Goal: Task Accomplishment & Management: Manage account settings

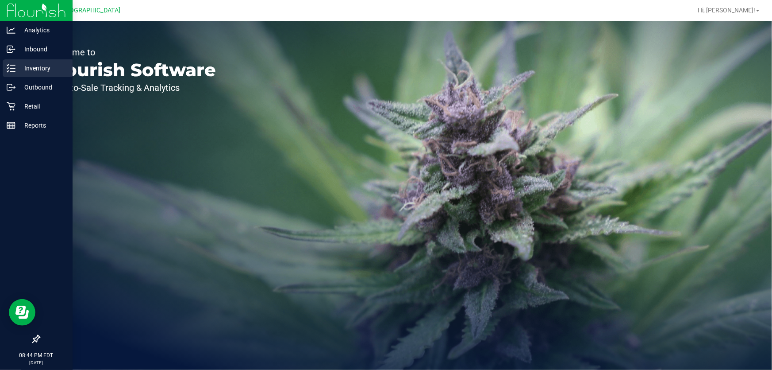
click at [29, 73] on p "Inventory" at bounding box center [41, 68] width 53 height 11
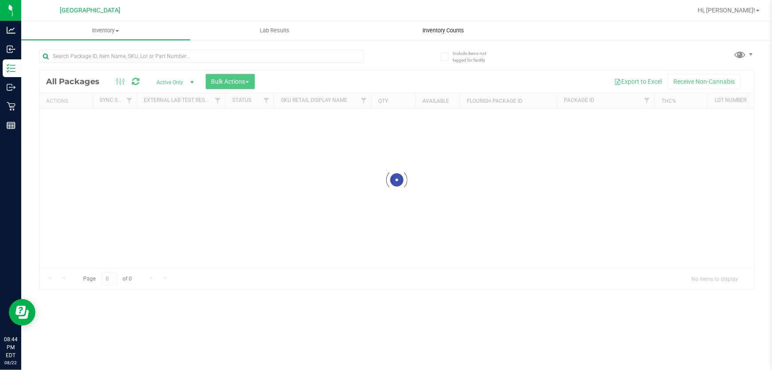
click at [424, 27] on span "Inventory Counts" at bounding box center [444, 31] width 66 height 8
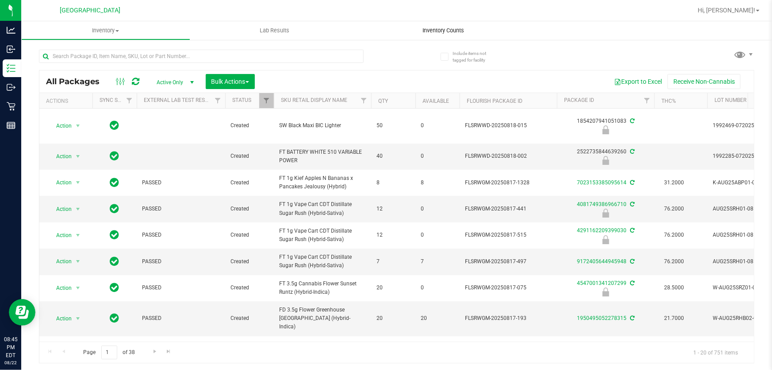
click at [443, 37] on uib-tab-heading "Inventory Counts" at bounding box center [443, 30] width 169 height 19
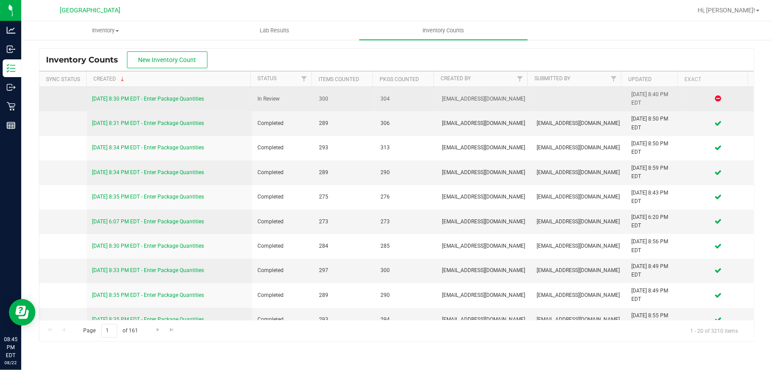
click at [190, 100] on link "[DATE] 8:30 PM EDT - Enter Package Quantities" at bounding box center [148, 99] width 112 height 6
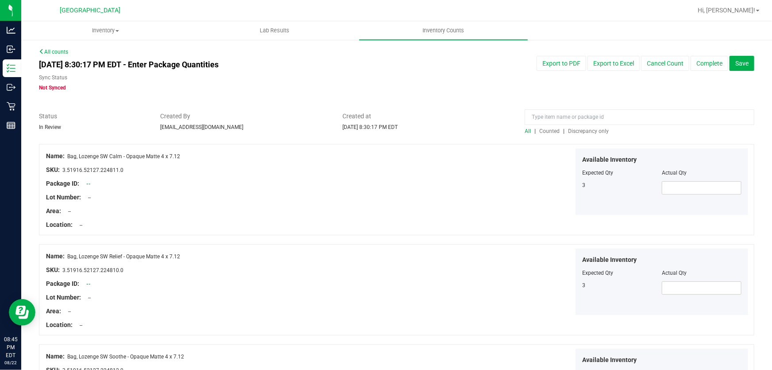
click at [569, 126] on div at bounding box center [640, 119] width 230 height 15
click at [568, 129] on span "Discrepancy only" at bounding box center [588, 131] width 41 height 6
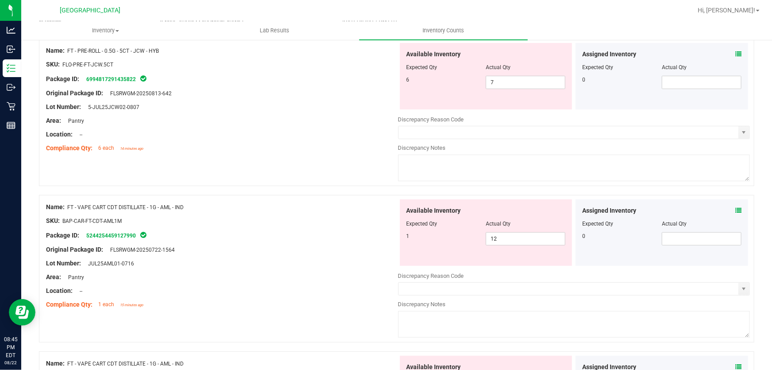
scroll to position [201, 0]
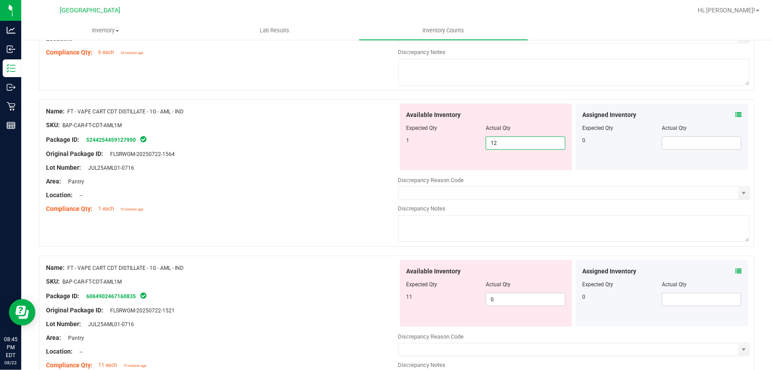
click at [519, 141] on span "12 12" at bounding box center [526, 142] width 80 height 13
click at [519, 141] on input "12" at bounding box center [525, 143] width 79 height 12
type input "1"
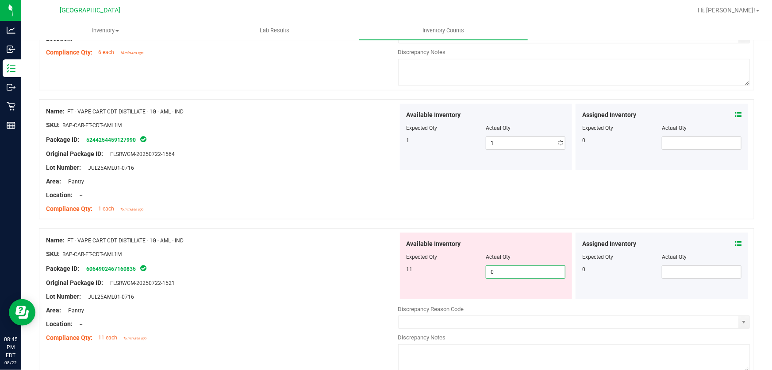
click at [528, 302] on div "Available Inventory Expected Qty Actual Qty 11 0 0" at bounding box center [574, 302] width 352 height 140
click at [528, 302] on div at bounding box center [574, 302] width 352 height 4
click at [528, 273] on span "0 0" at bounding box center [526, 271] width 80 height 13
click at [528, 273] on input "0" at bounding box center [525, 272] width 79 height 12
type input "11"
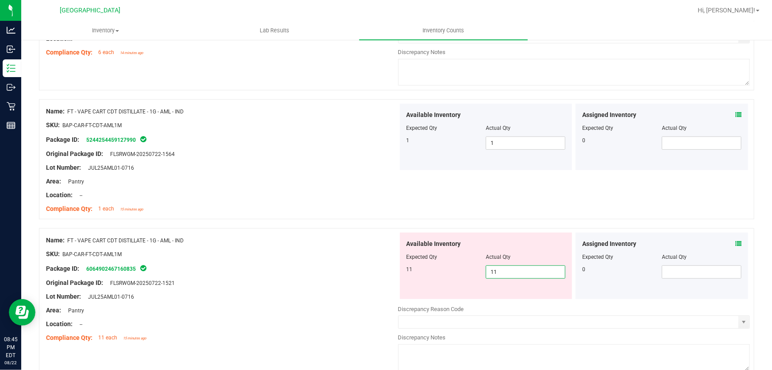
type input "11"
click at [475, 186] on div "Name: FT - VAPE CART CDT DISTILLATE - 1G - AML - IND SKU: BAP-CAR-FT-CDT-AML1M …" at bounding box center [397, 159] width 716 height 120
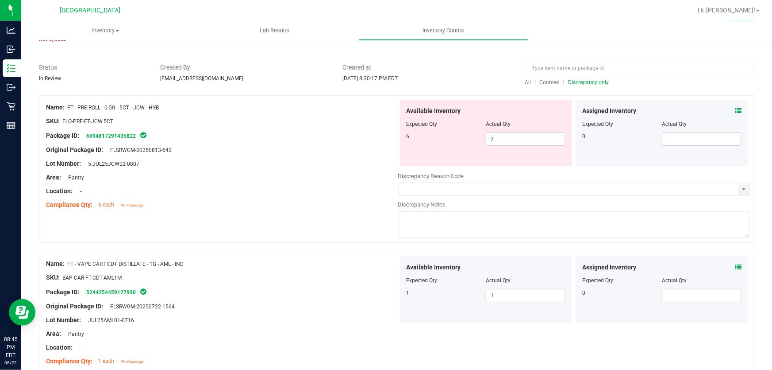
scroll to position [40, 0]
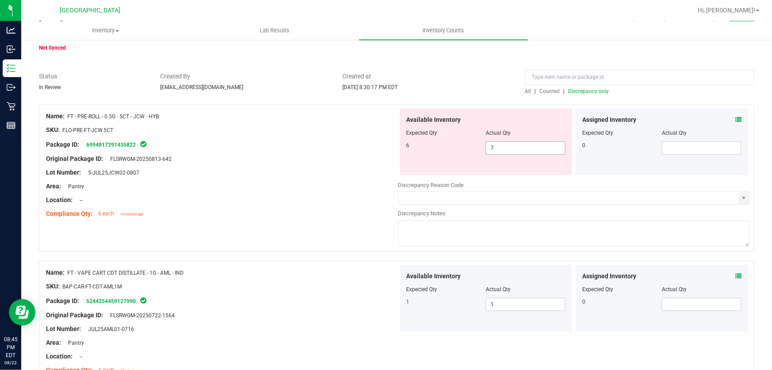
click at [491, 150] on span "7 7" at bounding box center [526, 147] width 80 height 13
drag, startPoint x: 521, startPoint y: 144, endPoint x: 453, endPoint y: 140, distance: 68.3
click at [453, 141] on div "6 7 7" at bounding box center [486, 147] width 159 height 13
type input "6"
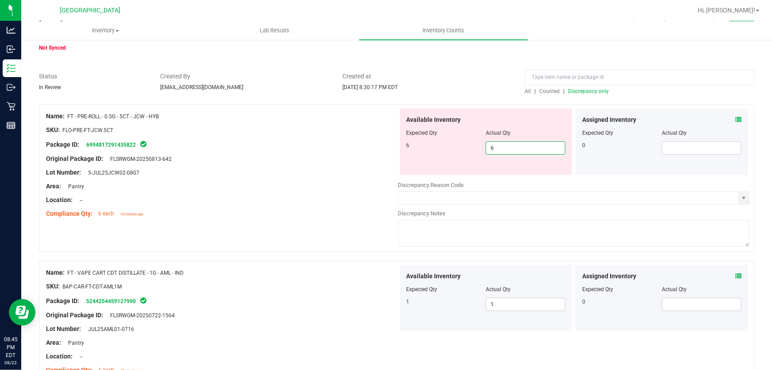
click at [293, 173] on div "Lot Number: 5-JUL25JCW02-0807" at bounding box center [222, 172] width 352 height 9
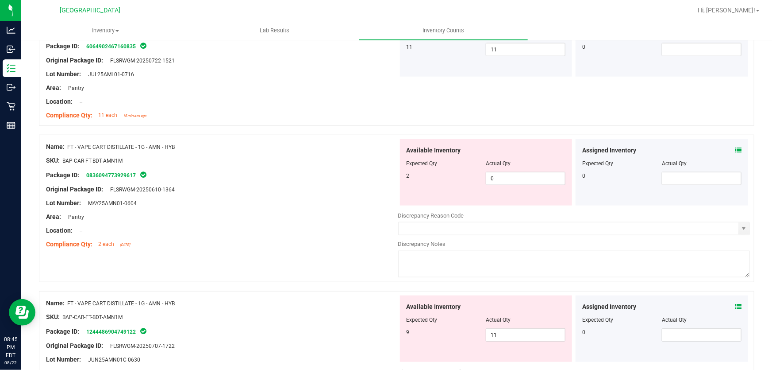
scroll to position [402, 0]
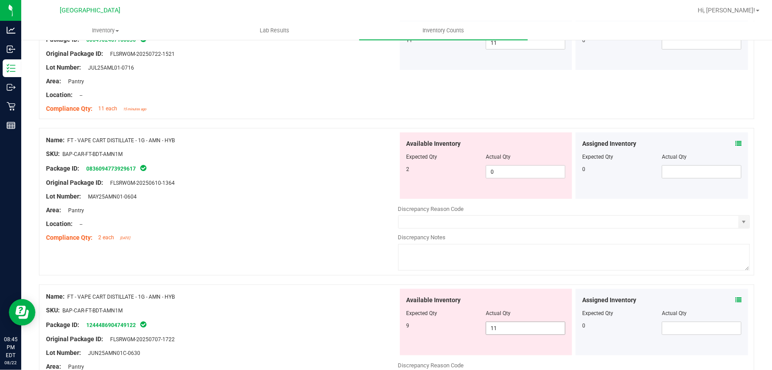
click at [515, 327] on span "11 11" at bounding box center [526, 327] width 80 height 13
click at [0, 0] on input "11" at bounding box center [0, 0] width 0 height 0
type input "9"
click at [497, 177] on input "0" at bounding box center [525, 172] width 79 height 12
type input "9"
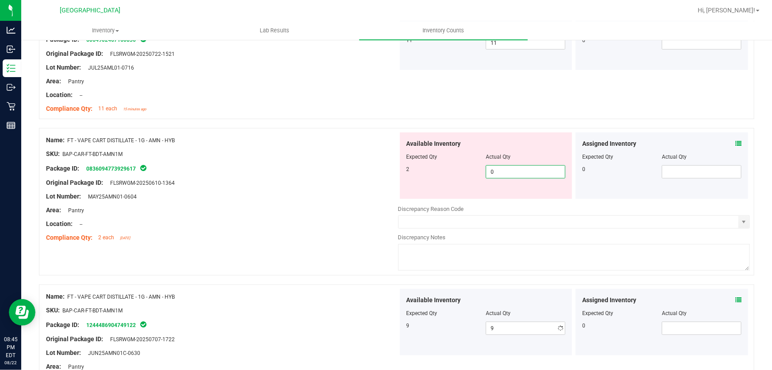
click at [497, 177] on input "0" at bounding box center [525, 172] width 79 height 12
type input "2"
drag, startPoint x: 396, startPoint y: 146, endPoint x: 401, endPoint y: 147, distance: 5.5
click at [398, 146] on div "Available Inventory Expected Qty Actual Qty 2 2 2" at bounding box center [486, 165] width 176 height 66
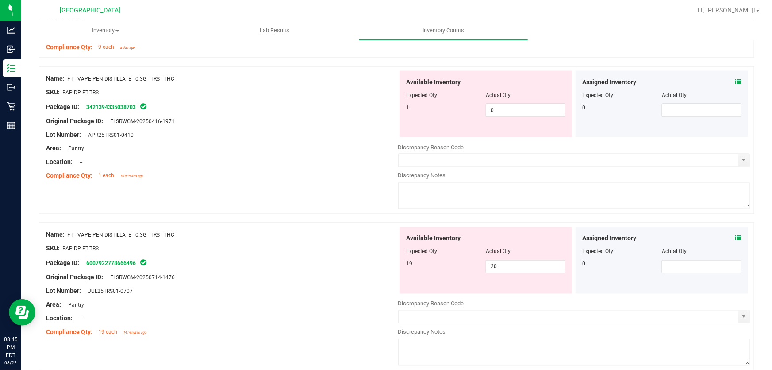
scroll to position [724, 0]
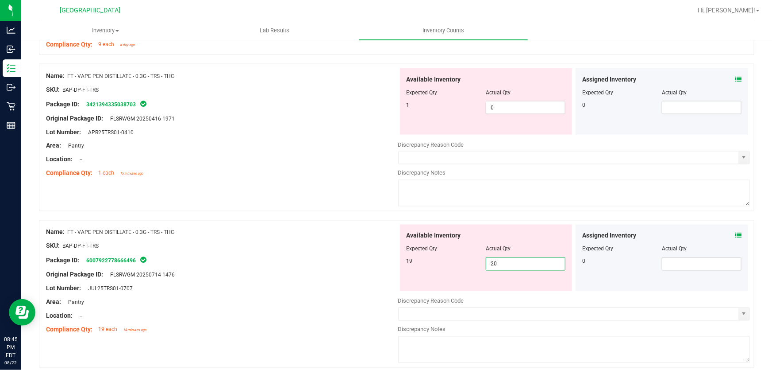
click at [511, 261] on span "20 20" at bounding box center [526, 263] width 80 height 13
click at [511, 261] on input "20" at bounding box center [525, 264] width 79 height 12
type input "19"
click at [522, 100] on div at bounding box center [486, 98] width 159 height 4
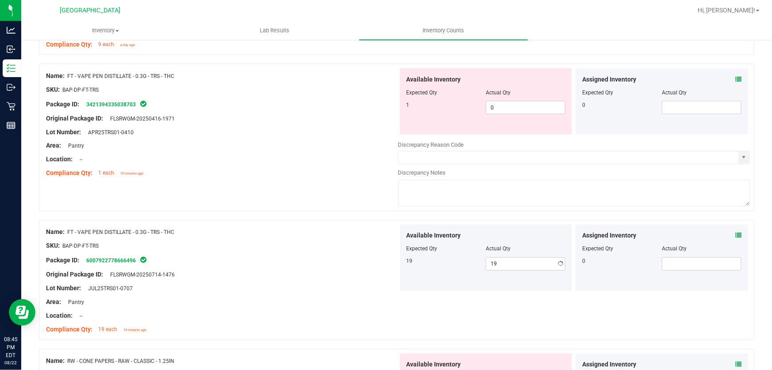
click at [522, 100] on div at bounding box center [486, 98] width 159 height 4
click at [516, 110] on span "0 0" at bounding box center [526, 107] width 80 height 13
click at [516, 110] on input "0" at bounding box center [525, 107] width 79 height 12
type input "1"
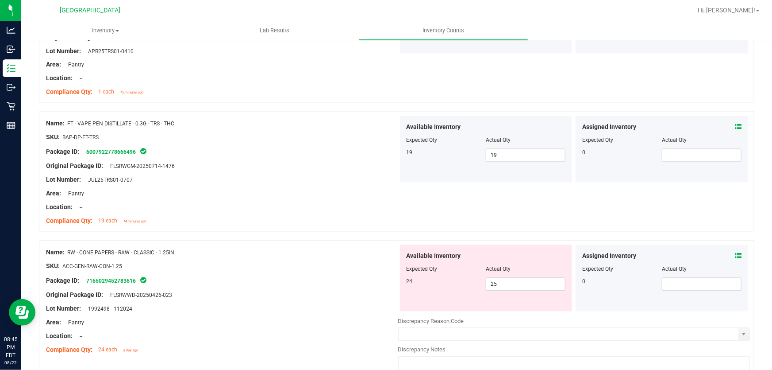
scroll to position [925, 0]
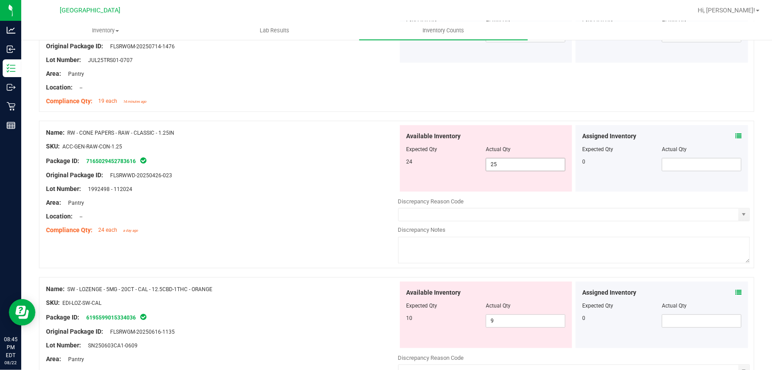
click at [528, 166] on span "25 25" at bounding box center [526, 164] width 80 height 13
click at [528, 166] on input "25" at bounding box center [525, 164] width 79 height 12
type input "24"
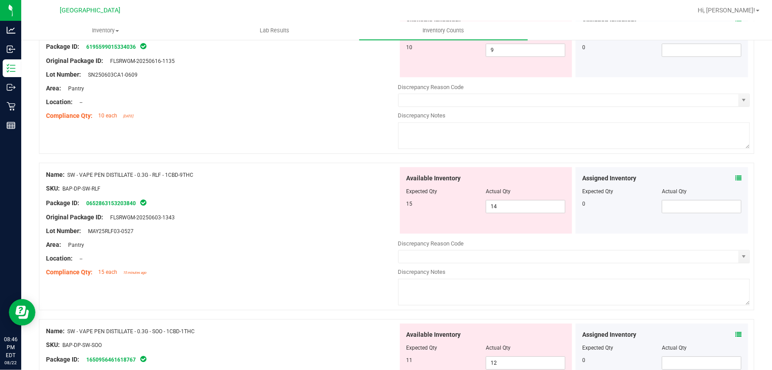
scroll to position [1086, 0]
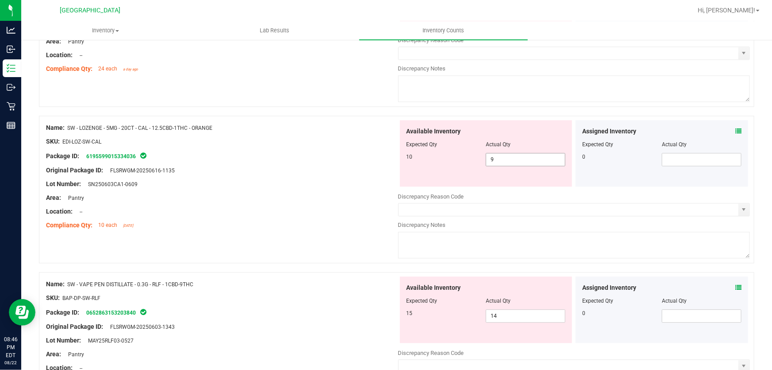
type input "24"
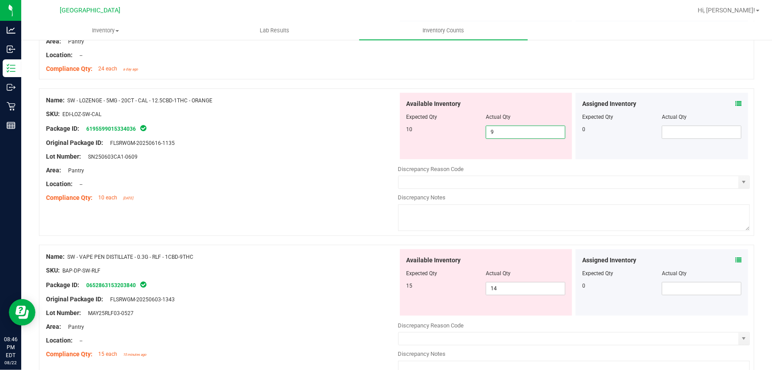
click at [502, 158] on div "Available Inventory Expected Qty Actual Qty 10 9 9" at bounding box center [486, 126] width 173 height 66
click at [510, 125] on span "9 9" at bounding box center [526, 131] width 80 height 13
click at [510, 126] on input "9" at bounding box center [525, 132] width 79 height 12
type input "10"
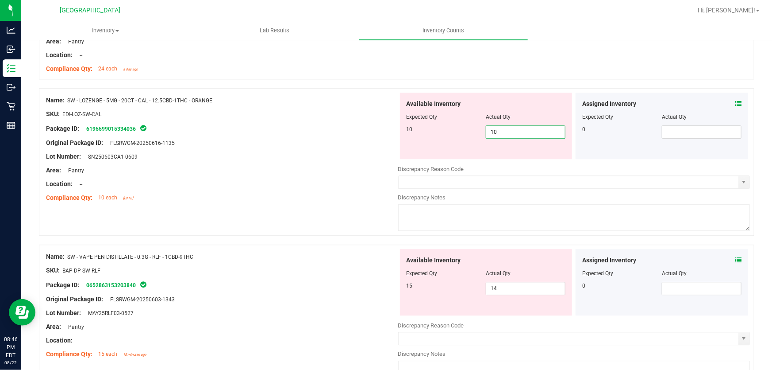
type input "10"
click at [312, 195] on div "Compliance Qty: 10 each [DATE]" at bounding box center [222, 197] width 352 height 9
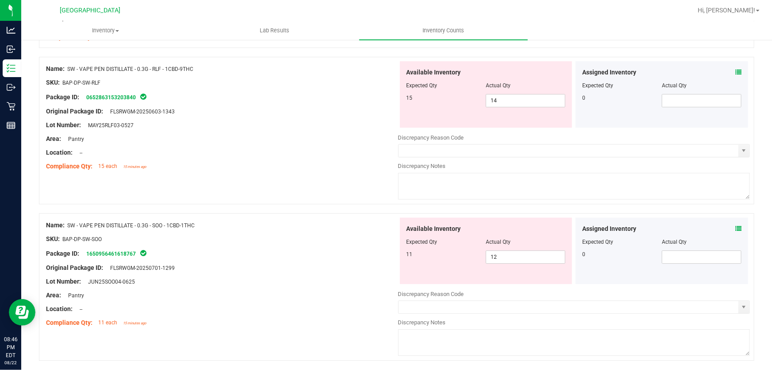
scroll to position [1247, 0]
click at [500, 108] on div "Available Inventory Expected Qty Actual Qty 15 14 14" at bounding box center [486, 93] width 173 height 66
click at [500, 98] on span "14 14" at bounding box center [526, 99] width 80 height 13
click at [0, 0] on input "14" at bounding box center [0, 0] width 0 height 0
type input "15"
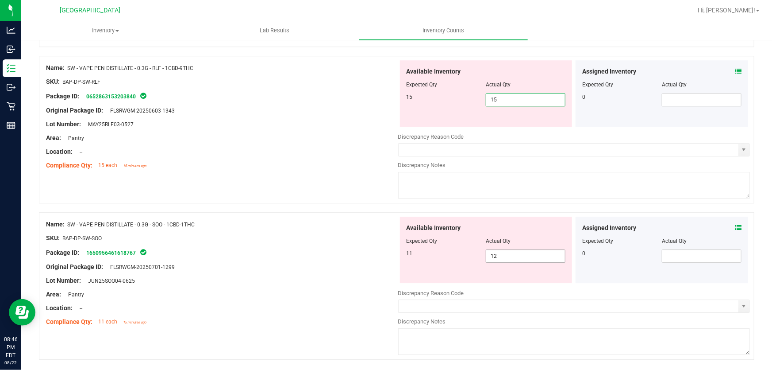
type input "15"
click at [500, 253] on div "Available Inventory Expected Qty Actual Qty 11 12 12" at bounding box center [486, 249] width 173 height 66
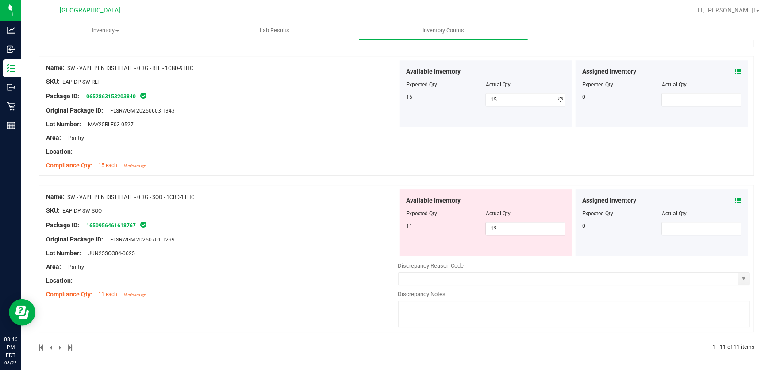
click at [500, 253] on div "Available Inventory Expected Qty Actual Qty 11 12 12" at bounding box center [486, 222] width 173 height 66
click at [526, 229] on span "12 12" at bounding box center [526, 228] width 80 height 13
click at [526, 229] on input "12" at bounding box center [525, 228] width 79 height 12
type input "11"
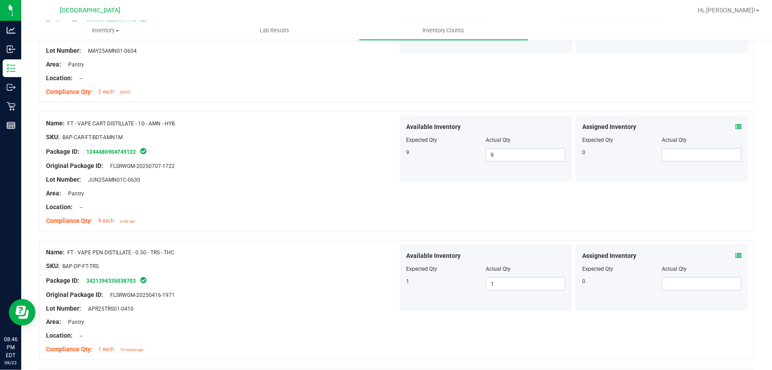
scroll to position [0, 0]
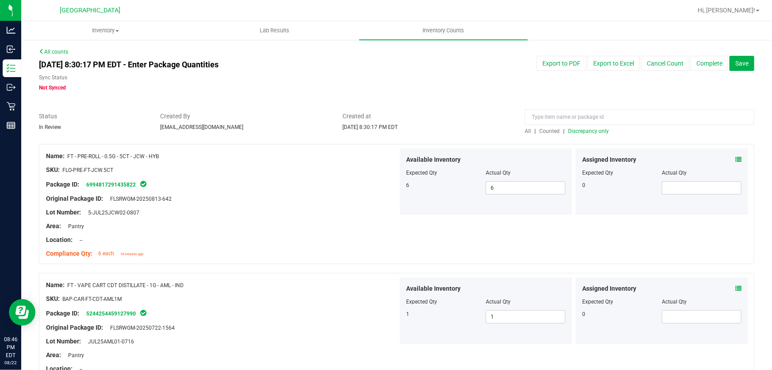
click at [596, 131] on span "Discrepancy only" at bounding box center [588, 131] width 41 height 6
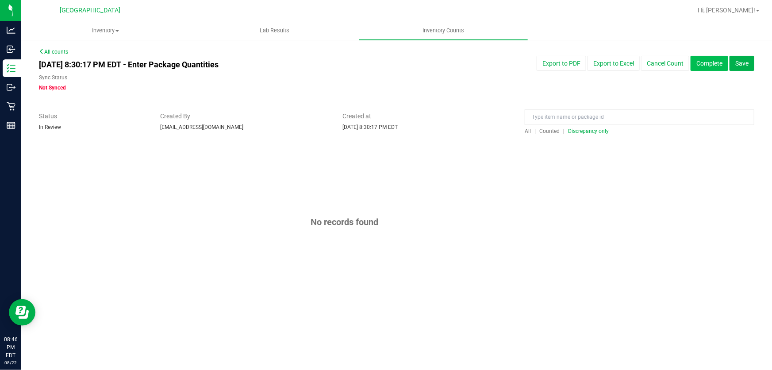
click at [710, 66] on button "Complete" at bounding box center [710, 63] width 38 height 15
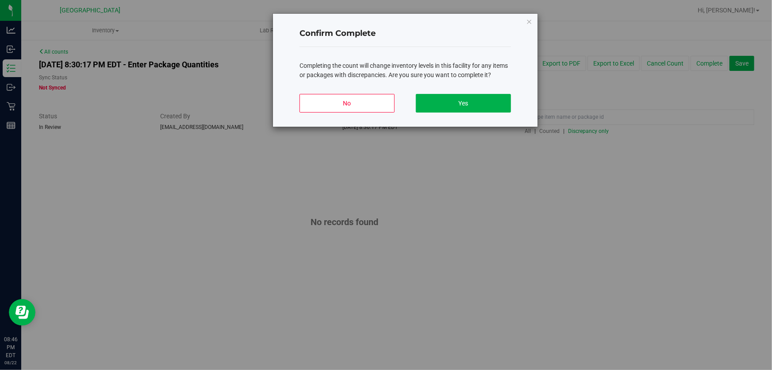
click at [503, 112] on div "No Yes" at bounding box center [406, 107] width 212 height 40
click at [490, 95] on button "Yes" at bounding box center [463, 103] width 95 height 19
